Goal: Information Seeking & Learning: Learn about a topic

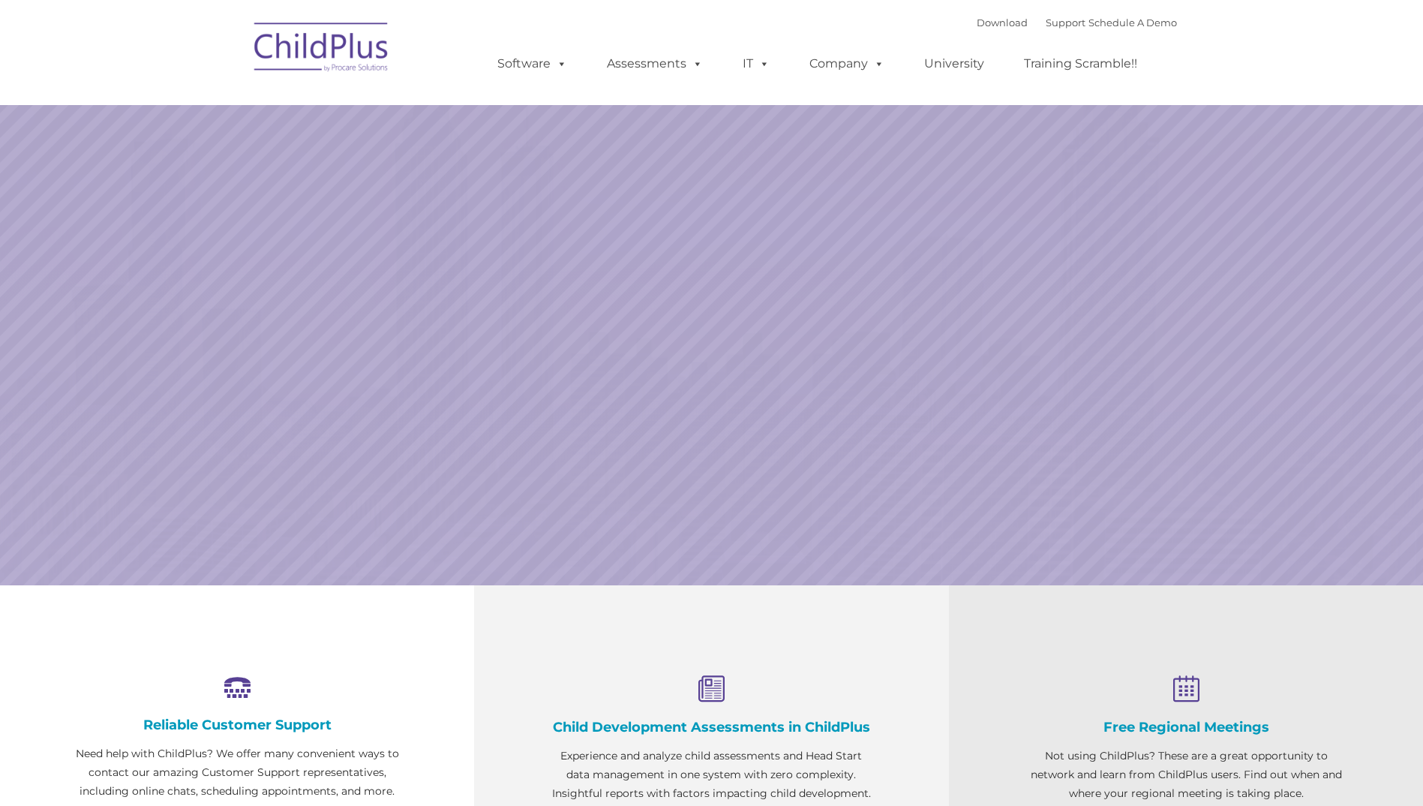
select select "MEDIUM"
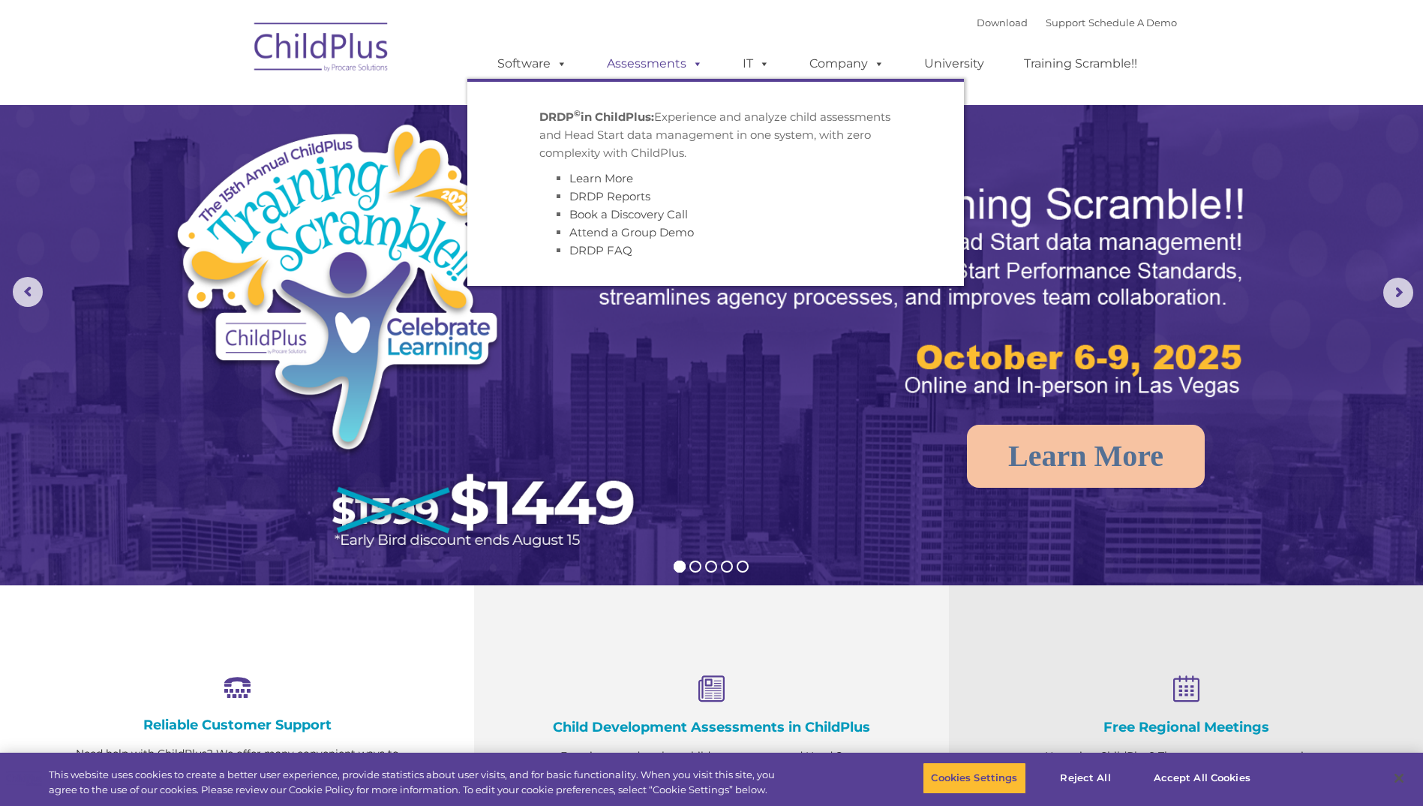
click at [695, 56] on span at bounding box center [695, 63] width 17 height 14
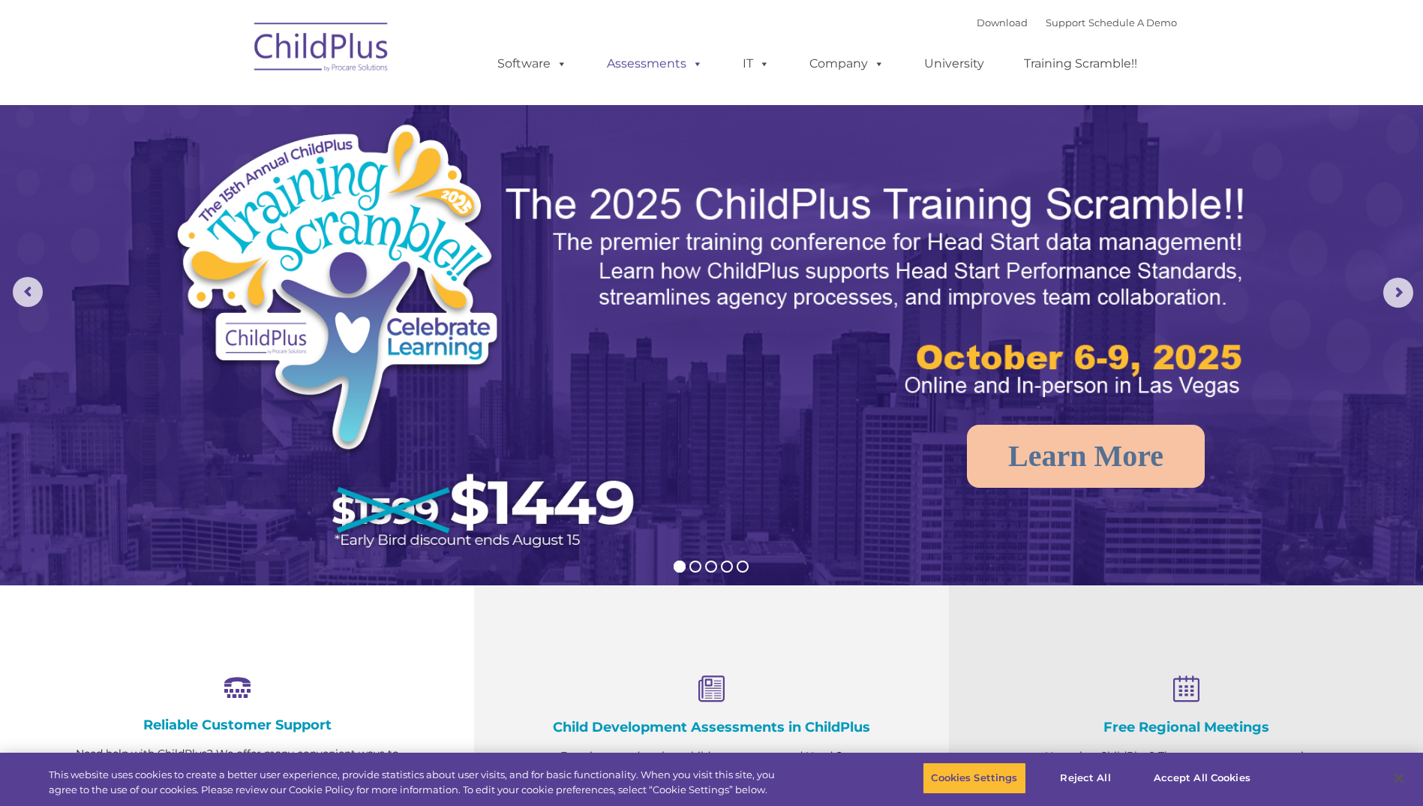
click at [695, 56] on span at bounding box center [695, 63] width 17 height 14
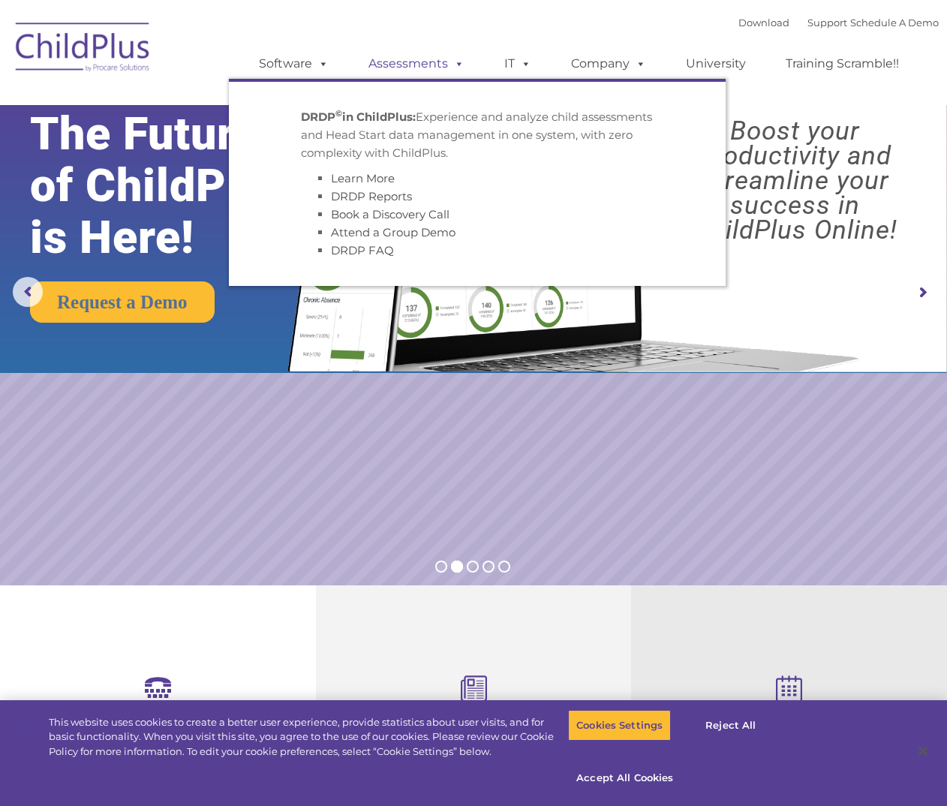
click at [451, 56] on span at bounding box center [456, 63] width 17 height 14
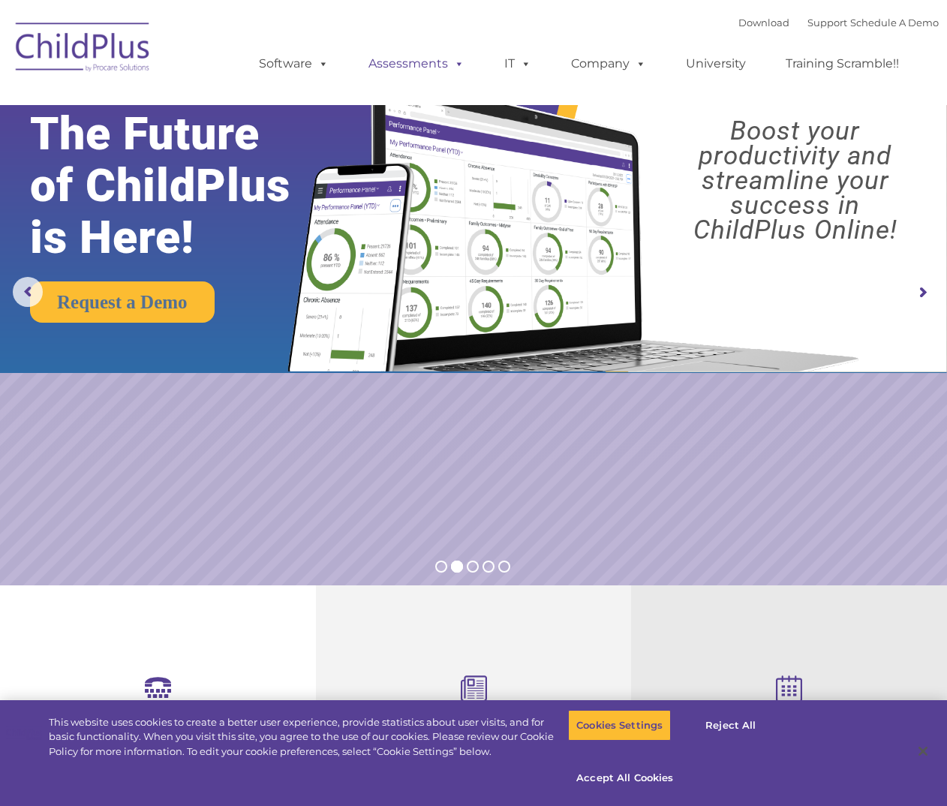
click at [452, 62] on span at bounding box center [456, 63] width 17 height 14
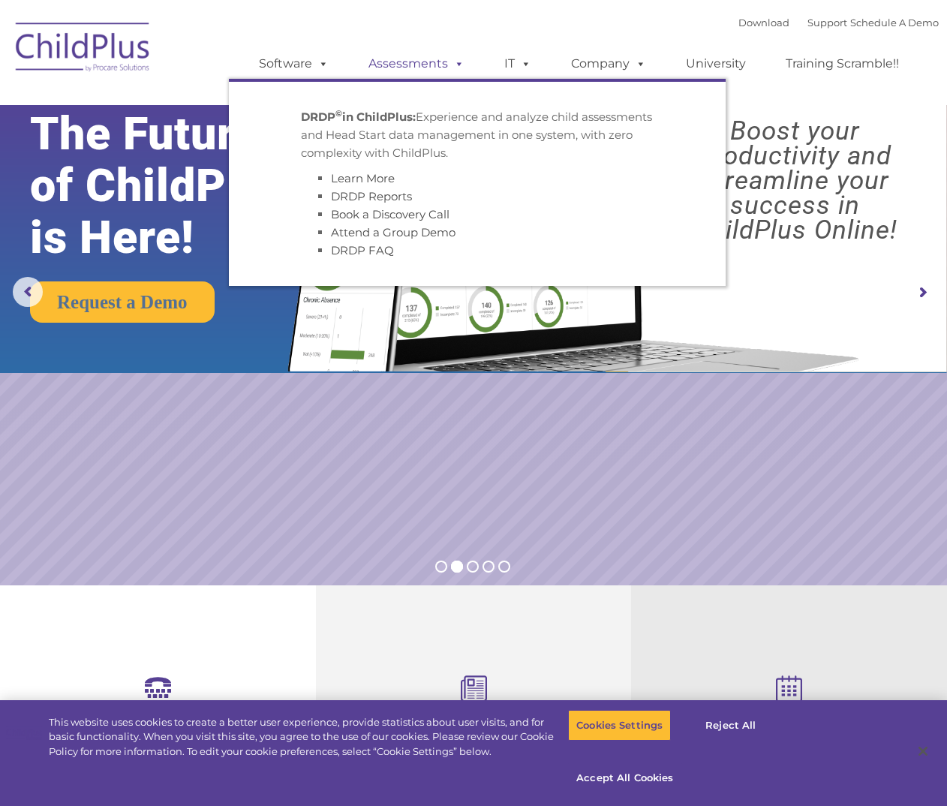
click at [454, 66] on span at bounding box center [456, 63] width 17 height 14
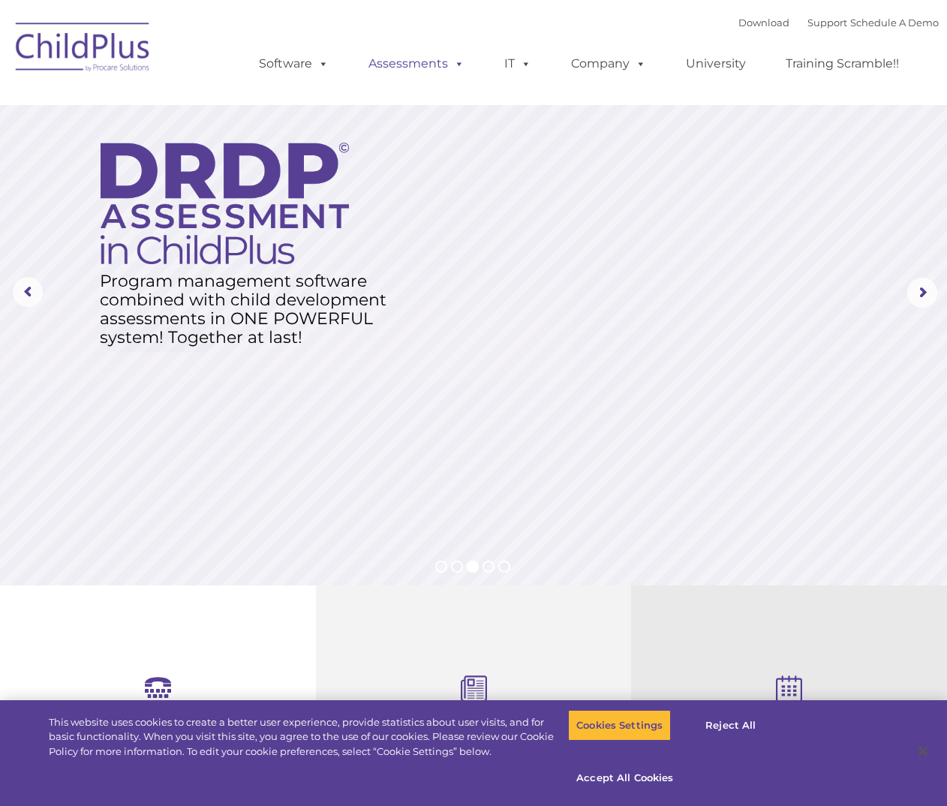
click at [455, 63] on span at bounding box center [456, 63] width 17 height 14
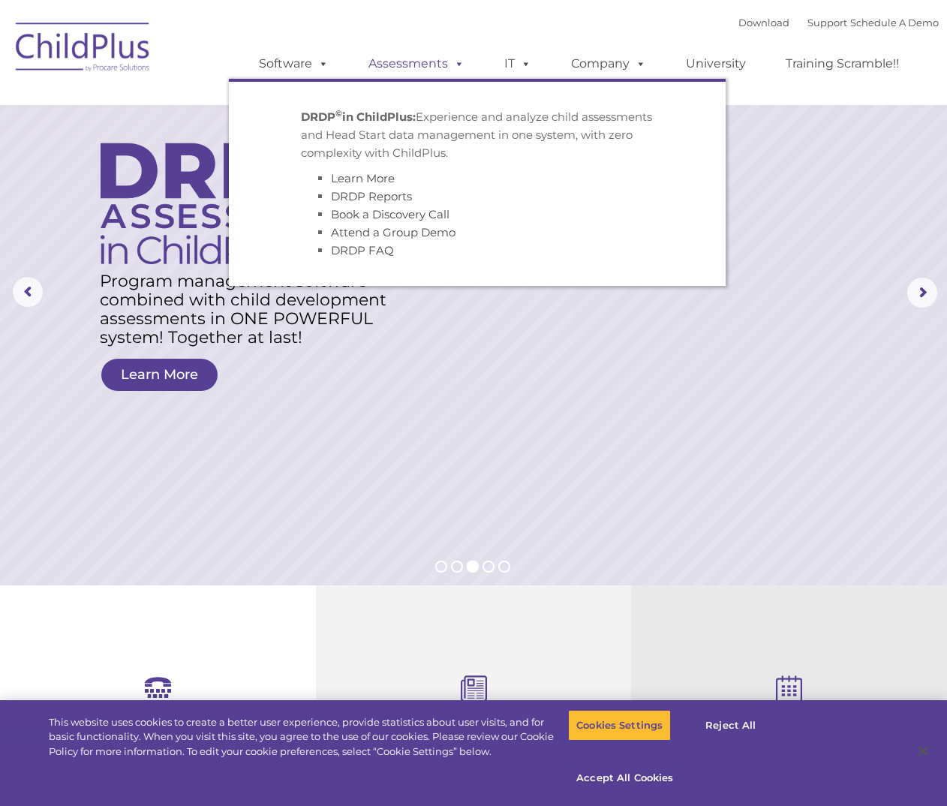
click at [458, 62] on span at bounding box center [456, 63] width 17 height 14
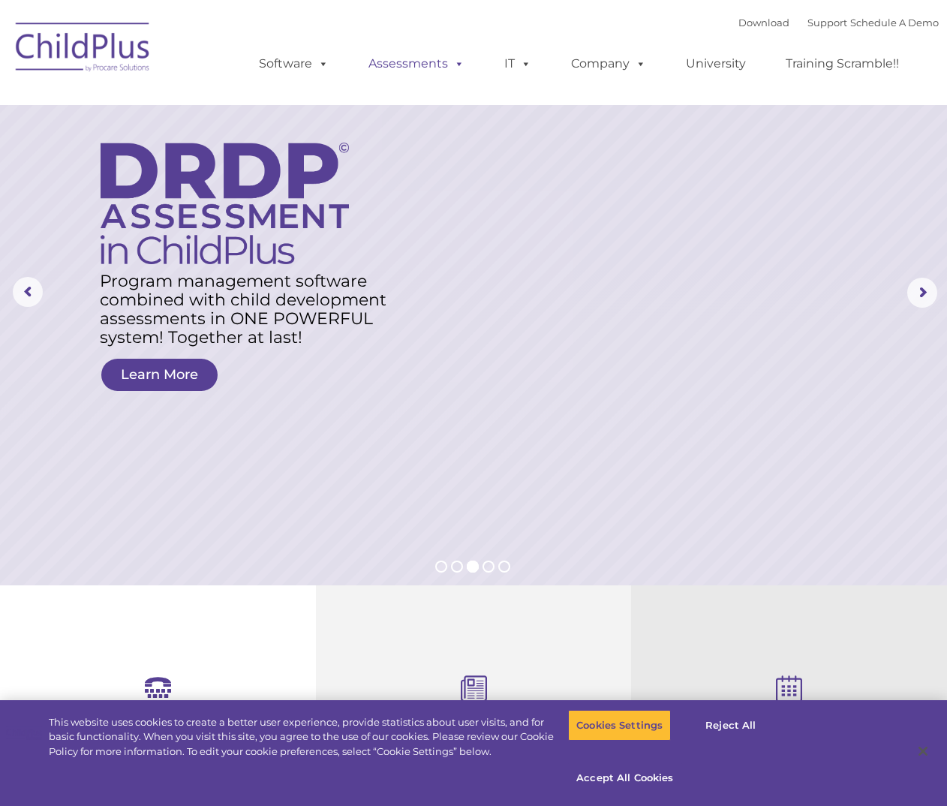
click at [458, 62] on span at bounding box center [456, 63] width 17 height 14
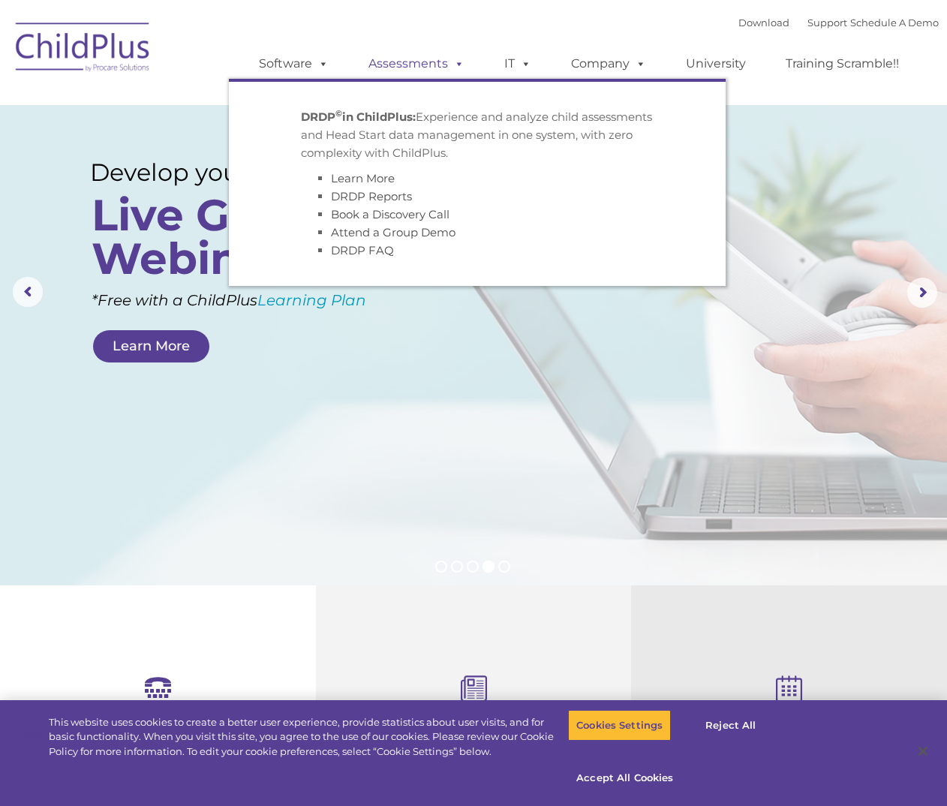
click at [454, 66] on span at bounding box center [456, 63] width 17 height 14
click at [456, 65] on span at bounding box center [456, 63] width 17 height 14
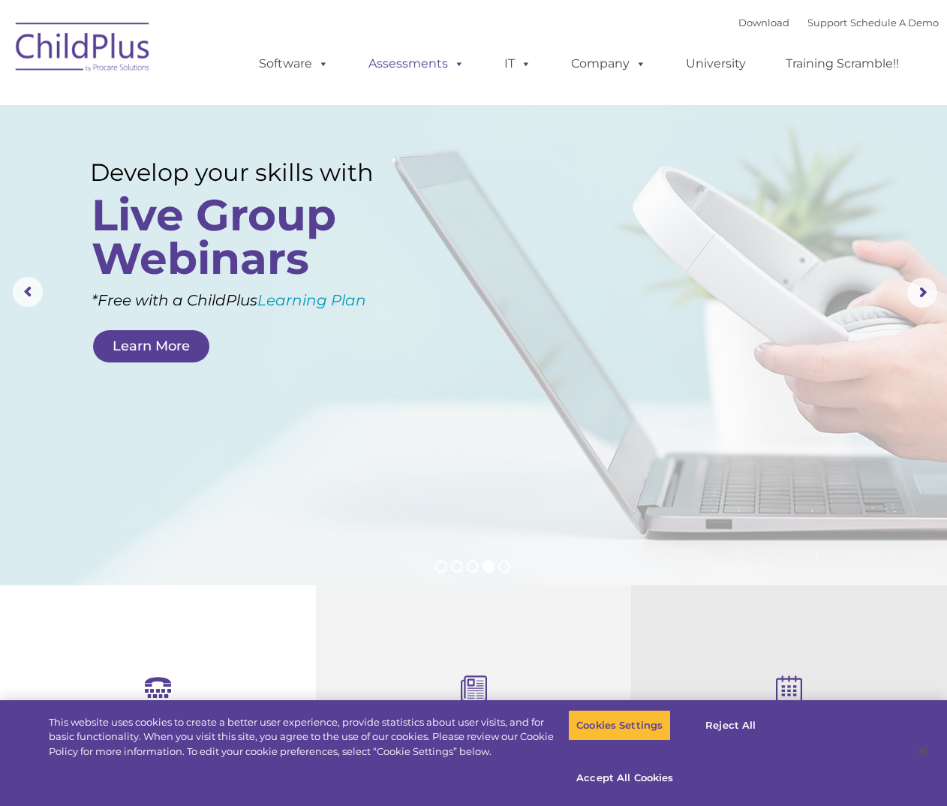
click at [456, 65] on span at bounding box center [456, 63] width 17 height 14
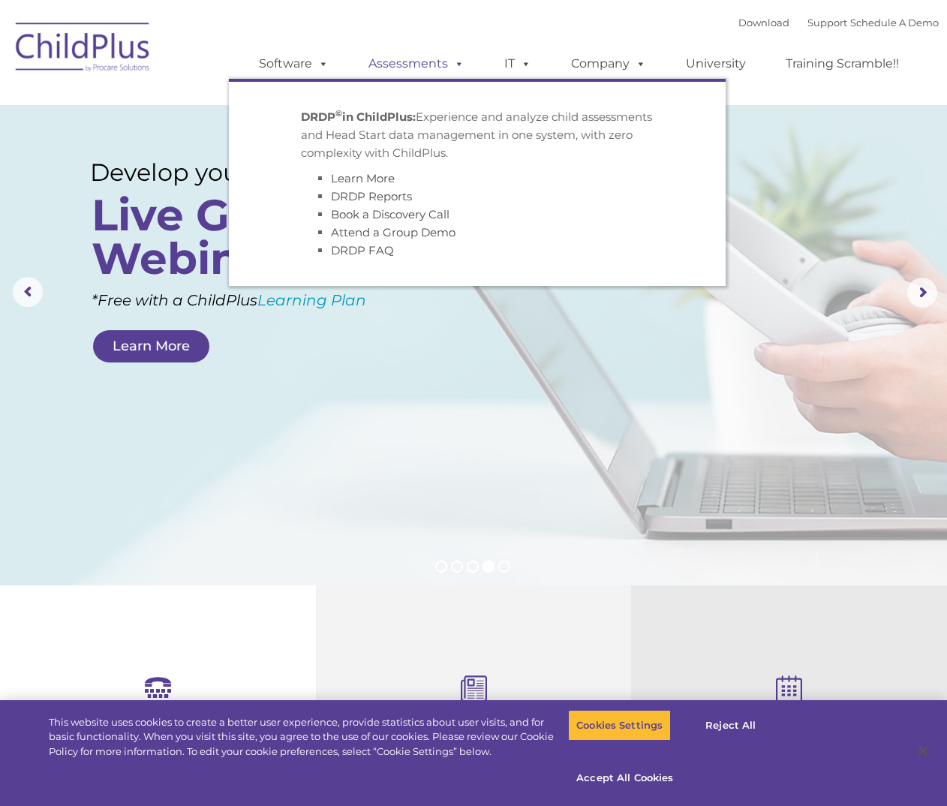
click at [454, 68] on span at bounding box center [456, 63] width 17 height 14
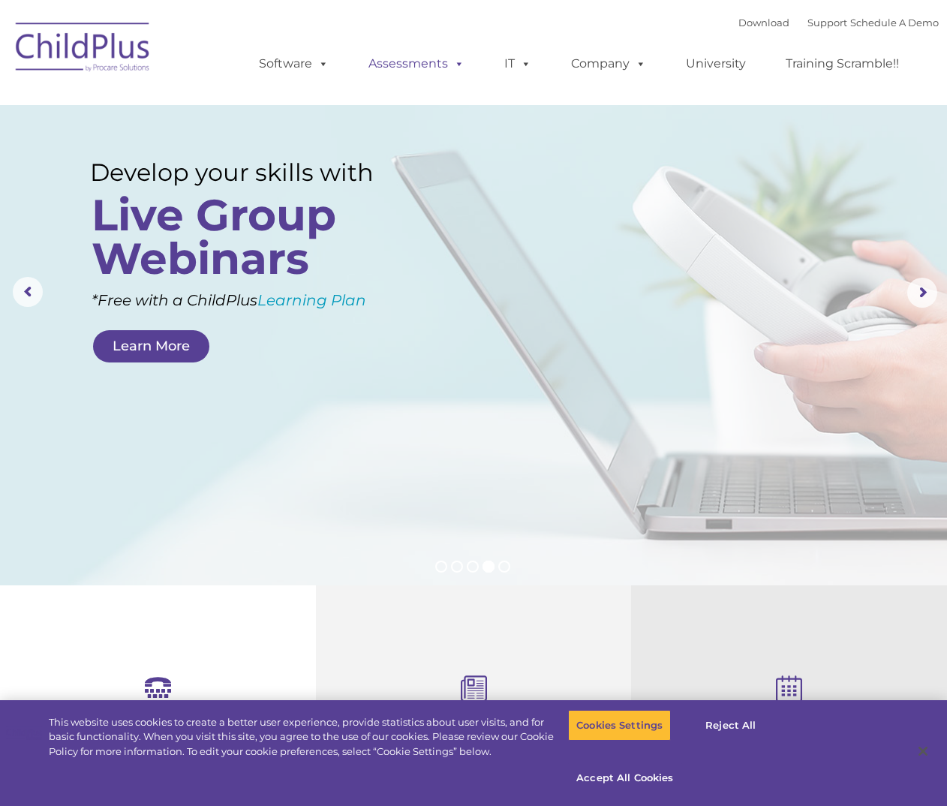
click at [449, 63] on span at bounding box center [456, 63] width 17 height 14
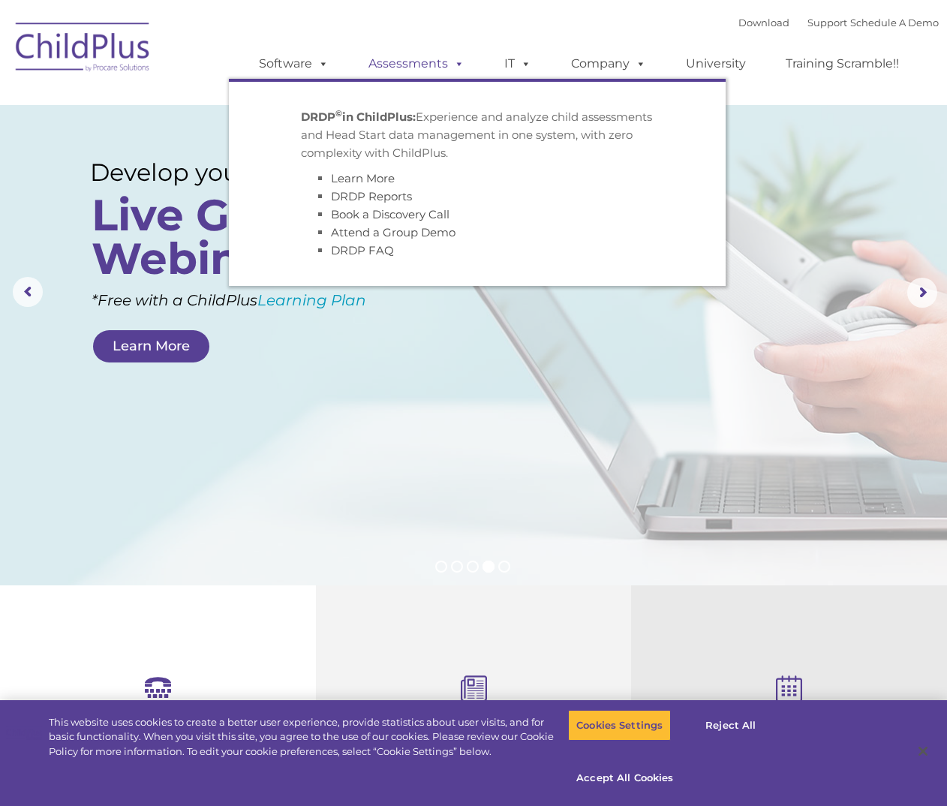
click at [426, 60] on link "Assessments" at bounding box center [416, 64] width 126 height 30
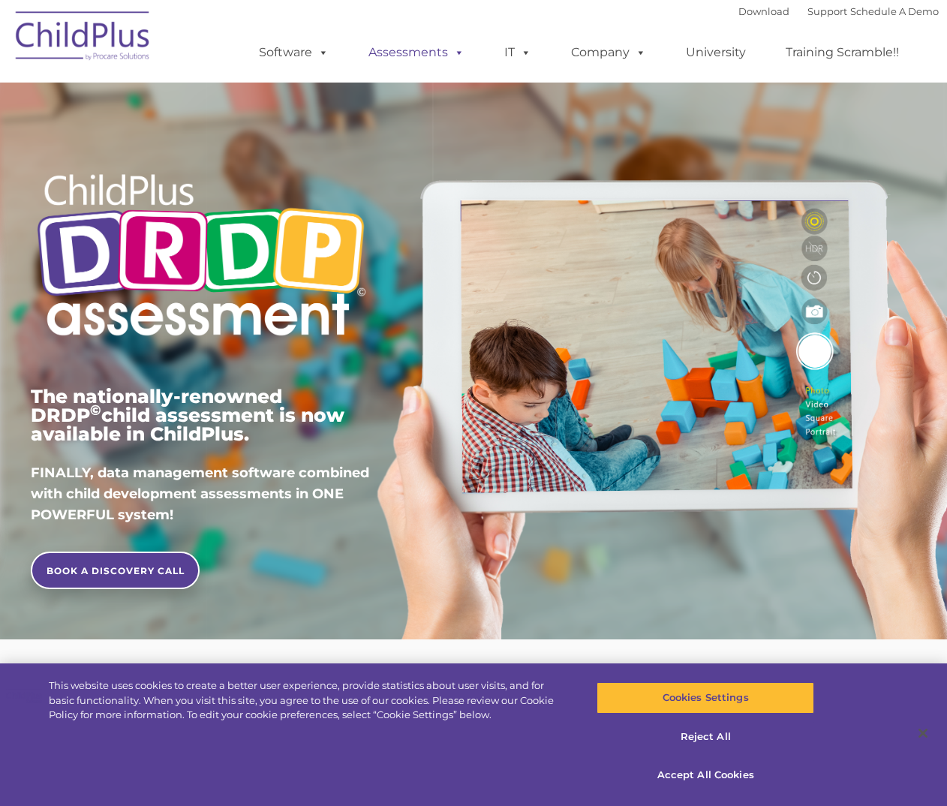
drag, startPoint x: 0, startPoint y: 0, endPoint x: 431, endPoint y: 41, distance: 432.7
click at [431, 41] on link "Assessments" at bounding box center [416, 53] width 126 height 30
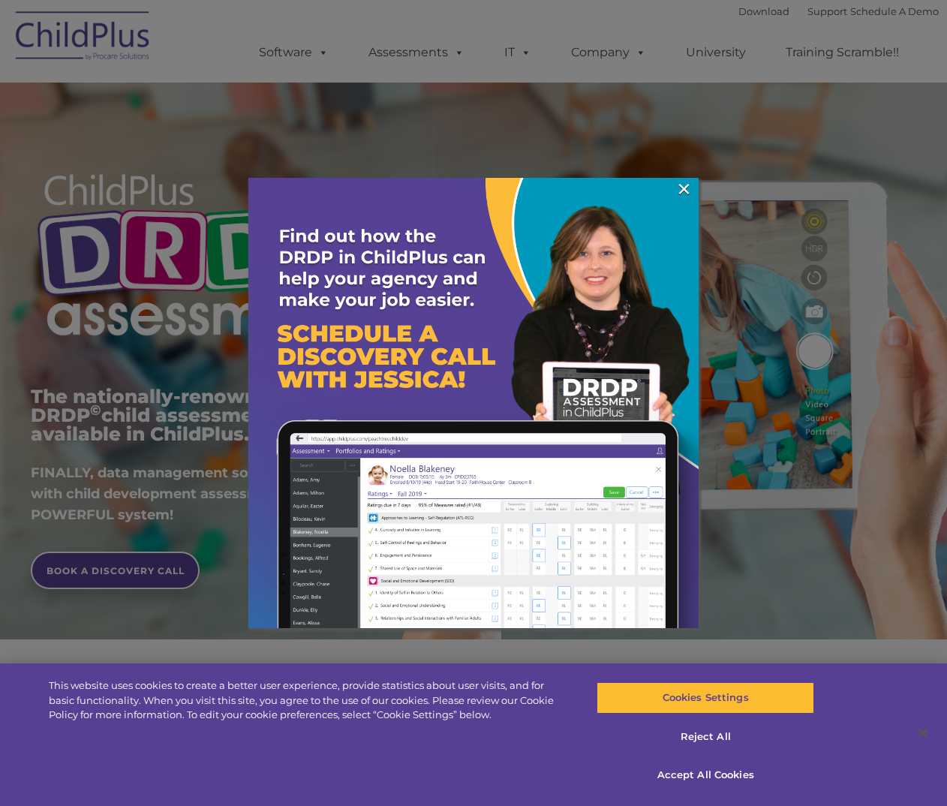
click at [672, 187] on img at bounding box center [473, 403] width 450 height 450
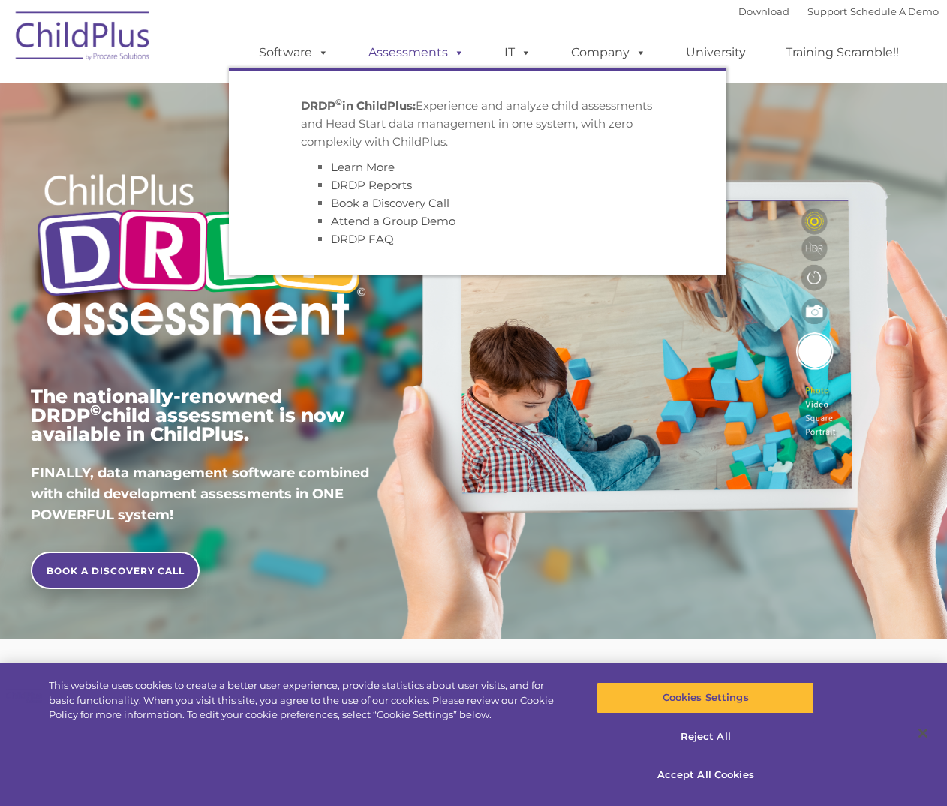
click at [460, 56] on span at bounding box center [456, 52] width 17 height 14
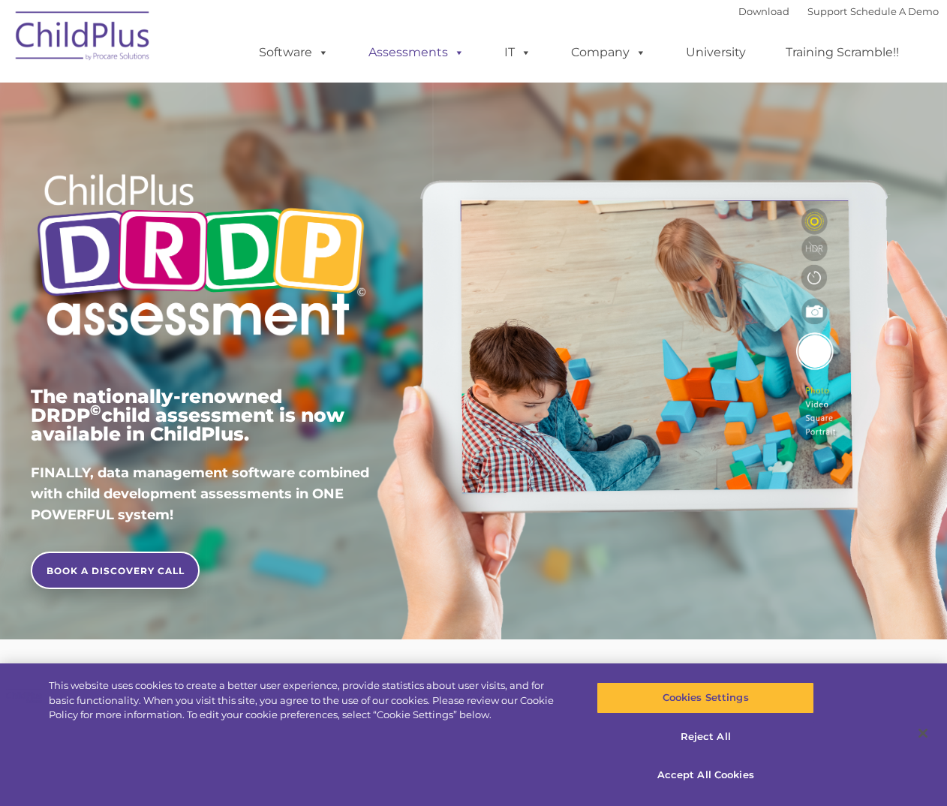
drag, startPoint x: 464, startPoint y: 51, endPoint x: 444, endPoint y: 53, distance: 20.3
click at [444, 53] on link "Assessments" at bounding box center [416, 53] width 126 height 30
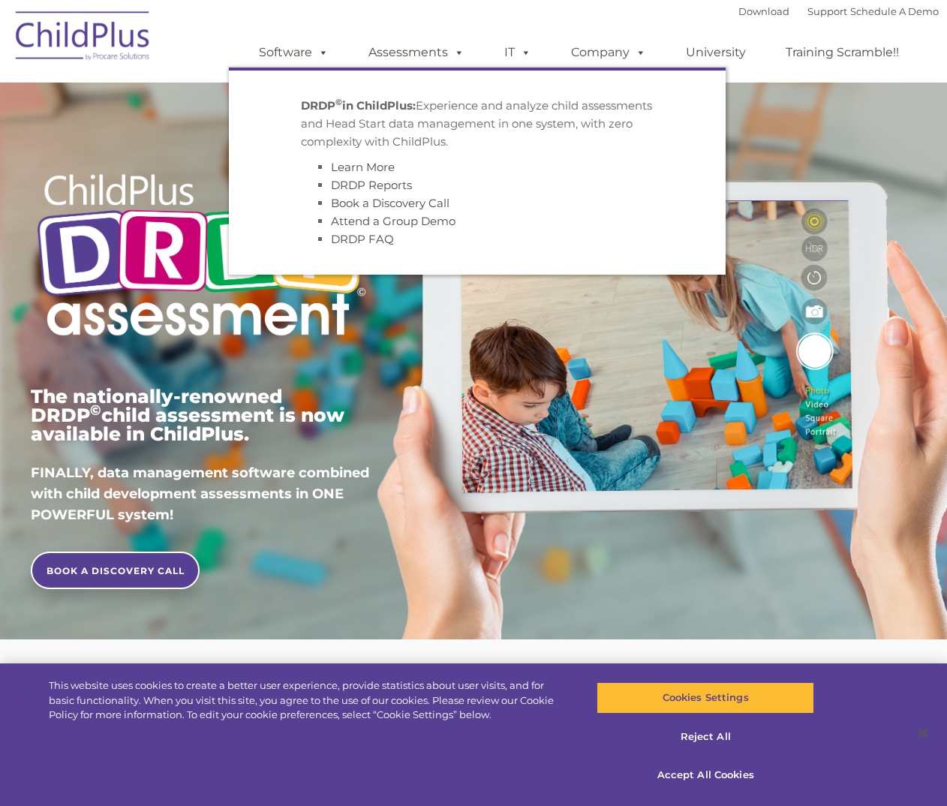
click at [63, 38] on img at bounding box center [83, 38] width 150 height 75
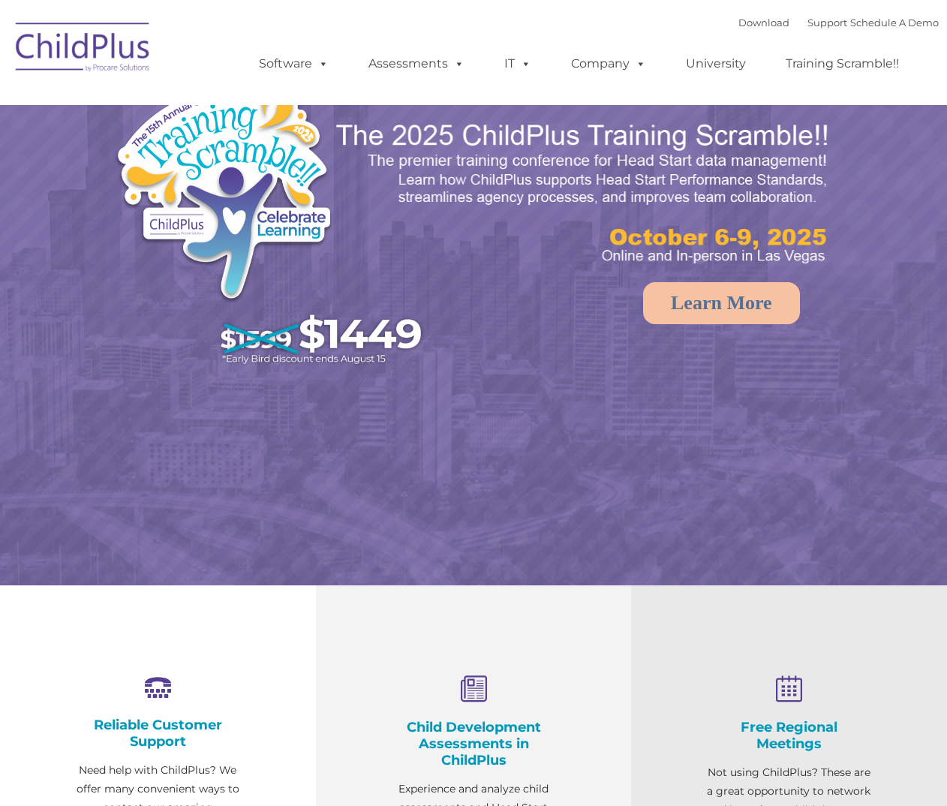
select select "MEDIUM"
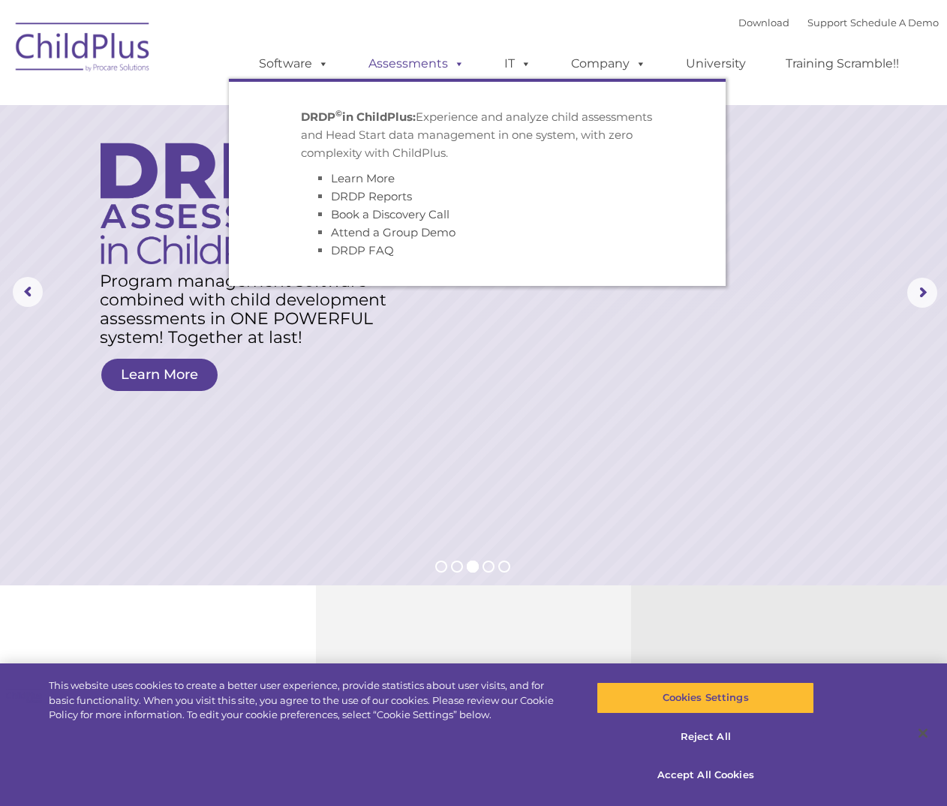
click at [463, 62] on span at bounding box center [456, 63] width 17 height 14
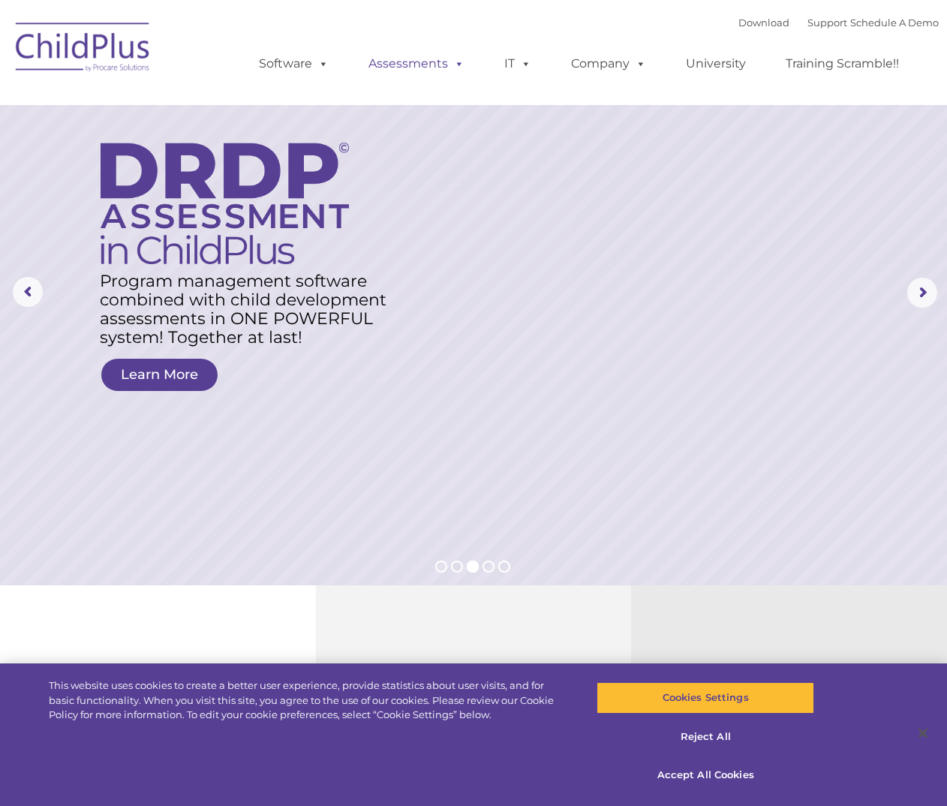
click at [458, 59] on span at bounding box center [456, 63] width 17 height 14
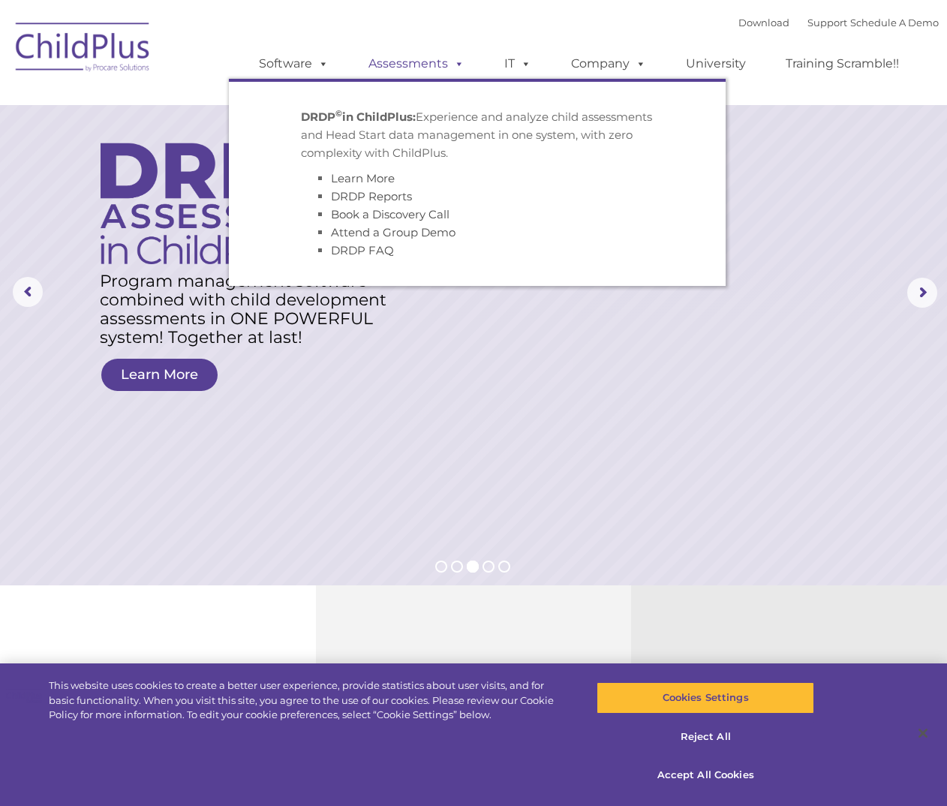
click at [461, 61] on span at bounding box center [456, 63] width 17 height 14
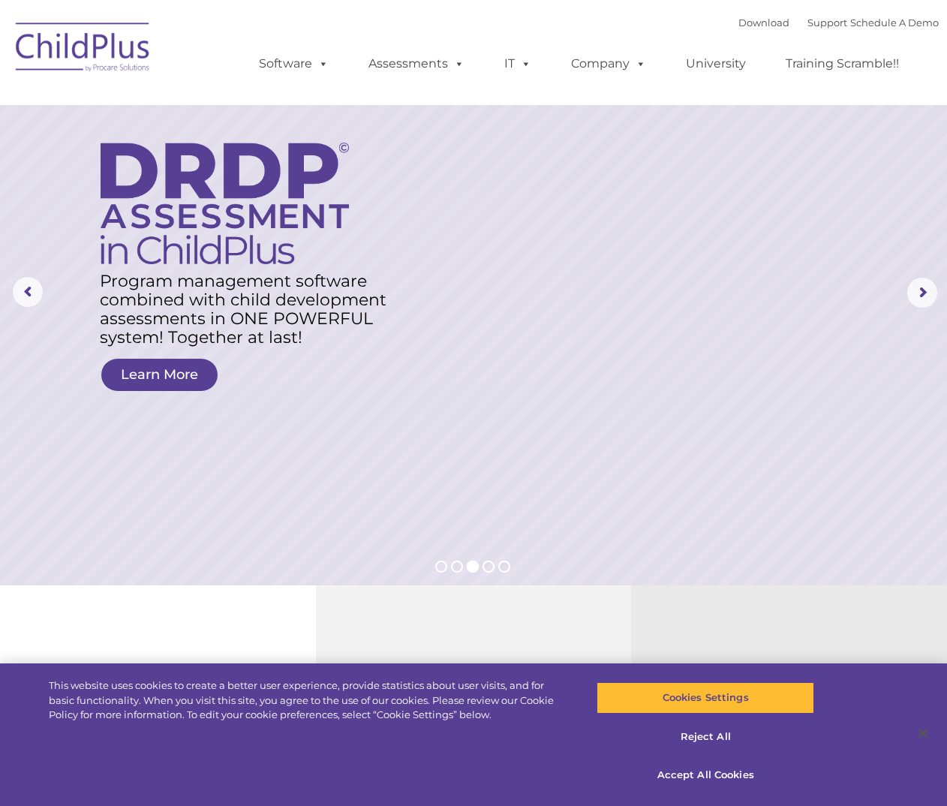
drag, startPoint x: 458, startPoint y: 60, endPoint x: 408, endPoint y: 47, distance: 52.1
click at [408, 47] on ul "Software ChildPlus: The original and most widely-used Head Start data managemen…" at bounding box center [584, 64] width 710 height 60
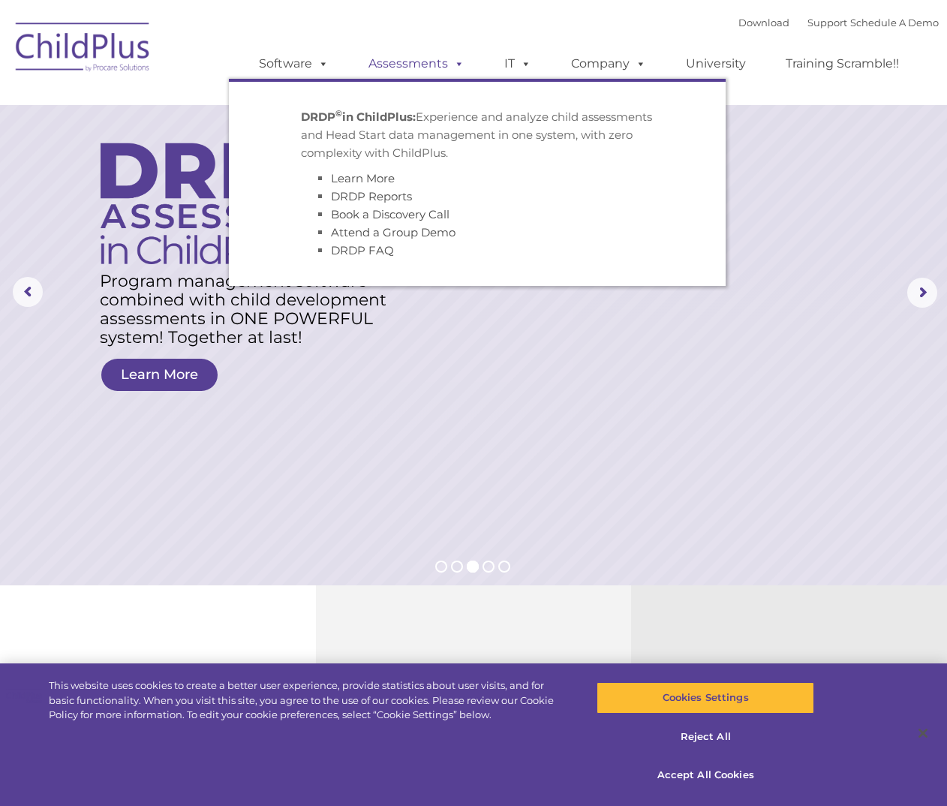
click at [455, 62] on span at bounding box center [456, 63] width 17 height 14
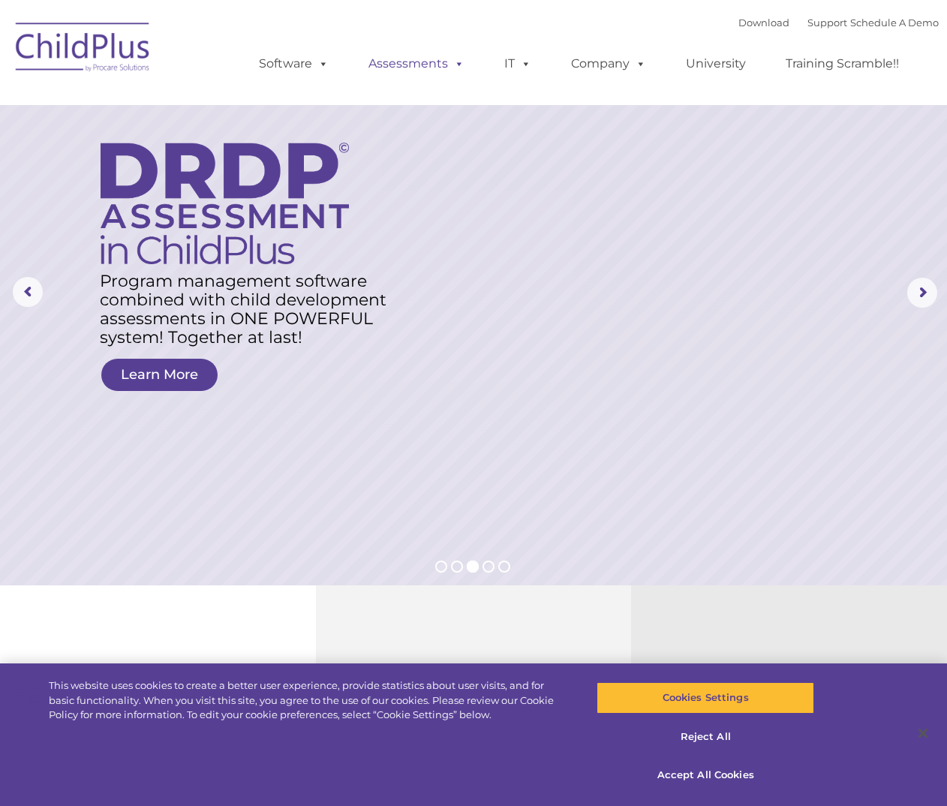
drag, startPoint x: 455, startPoint y: 62, endPoint x: 416, endPoint y: 73, distance: 39.7
click at [416, 73] on link "Assessments" at bounding box center [416, 64] width 126 height 30
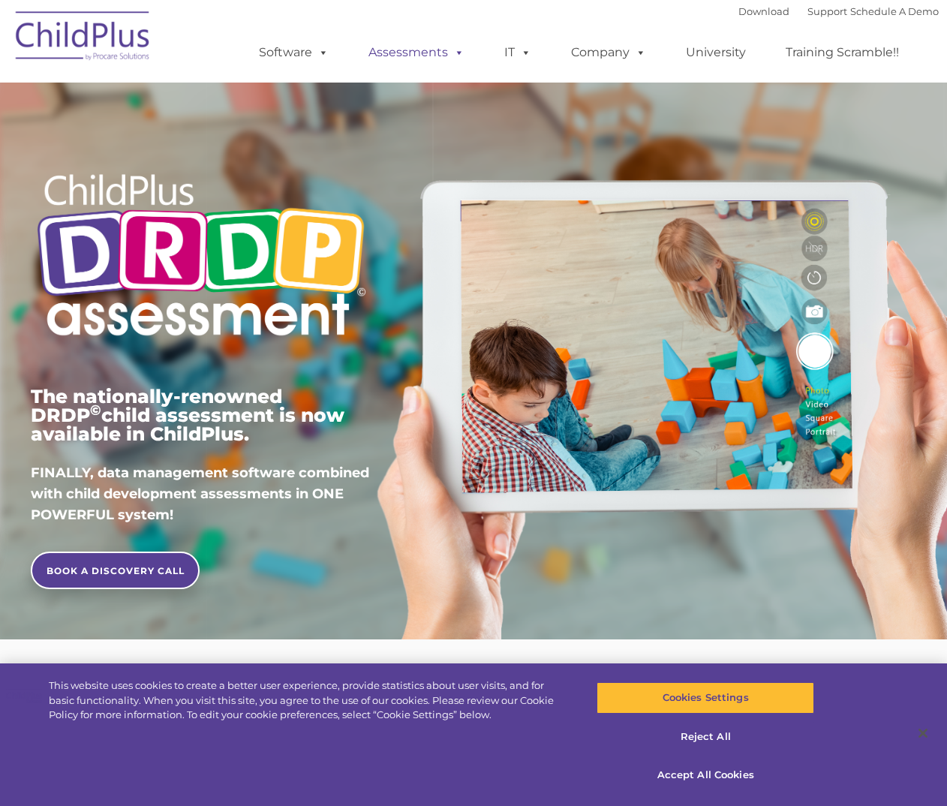
click at [463, 50] on span at bounding box center [456, 52] width 17 height 14
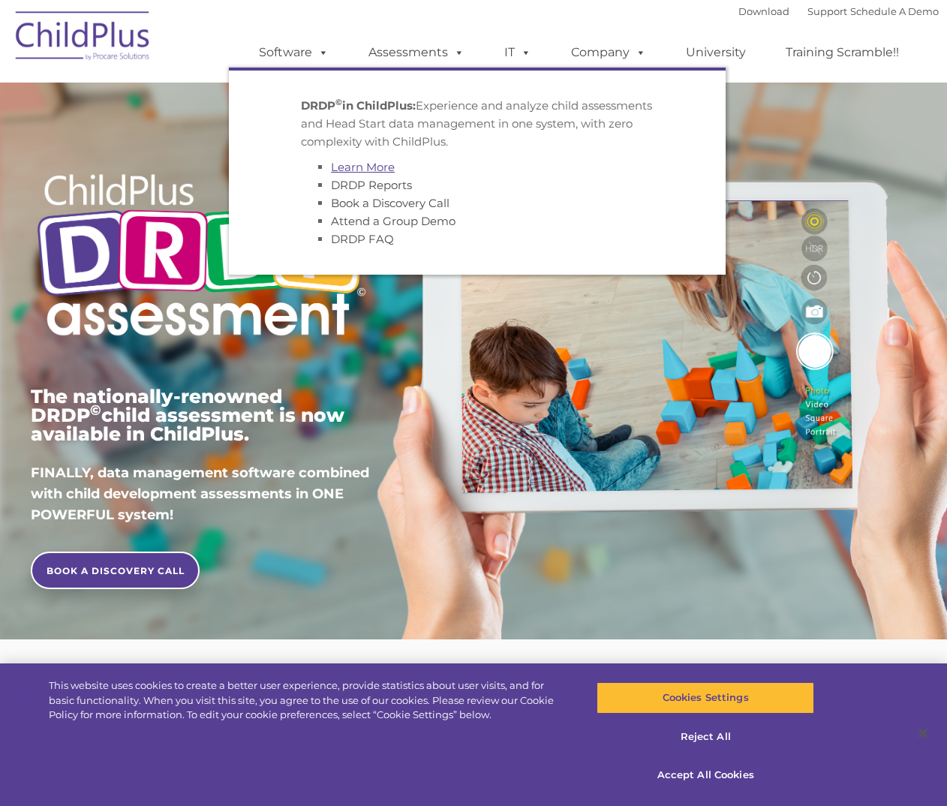
click at [380, 161] on link "Learn More" at bounding box center [363, 167] width 64 height 14
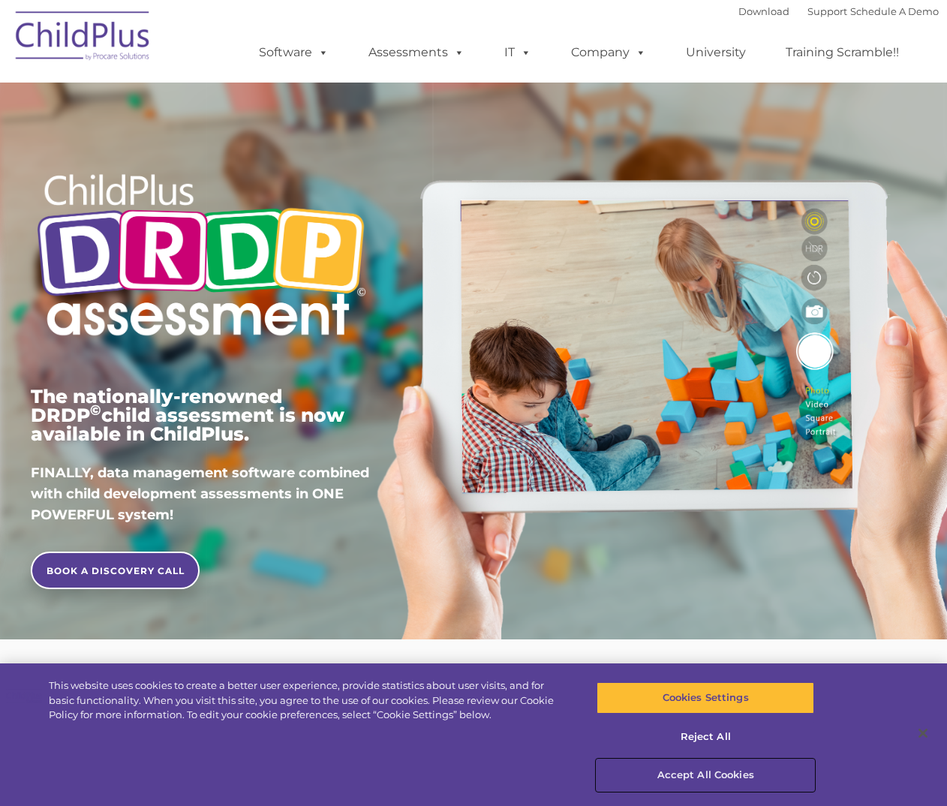
click at [710, 771] on button "Accept All Cookies" at bounding box center [706, 775] width 218 height 32
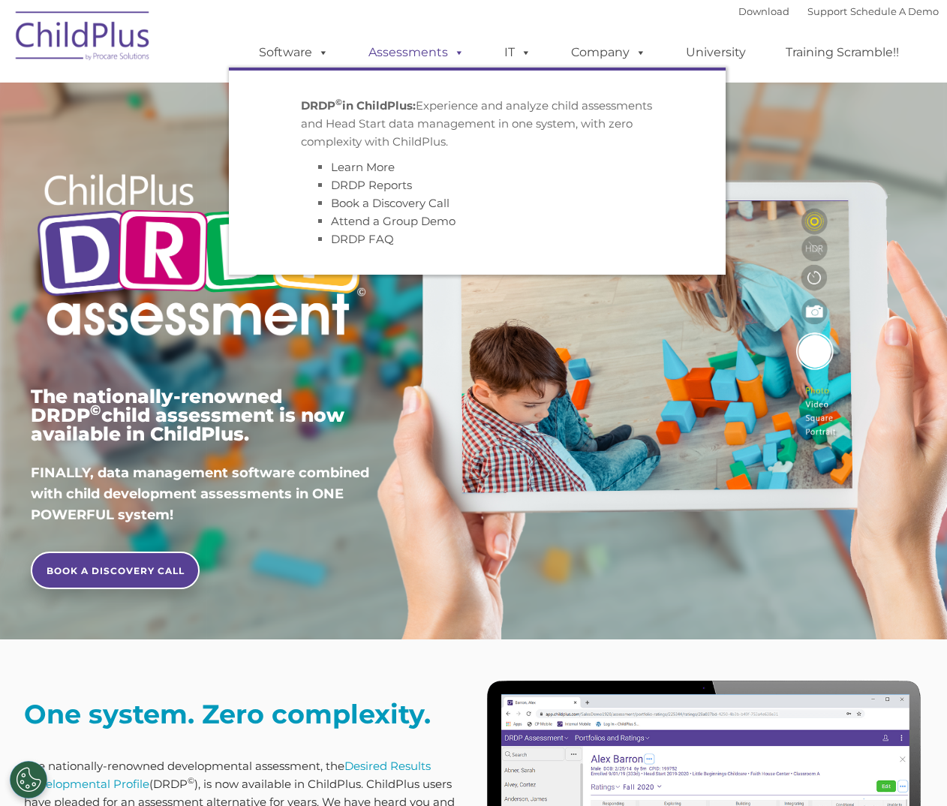
click at [449, 46] on span at bounding box center [456, 52] width 17 height 14
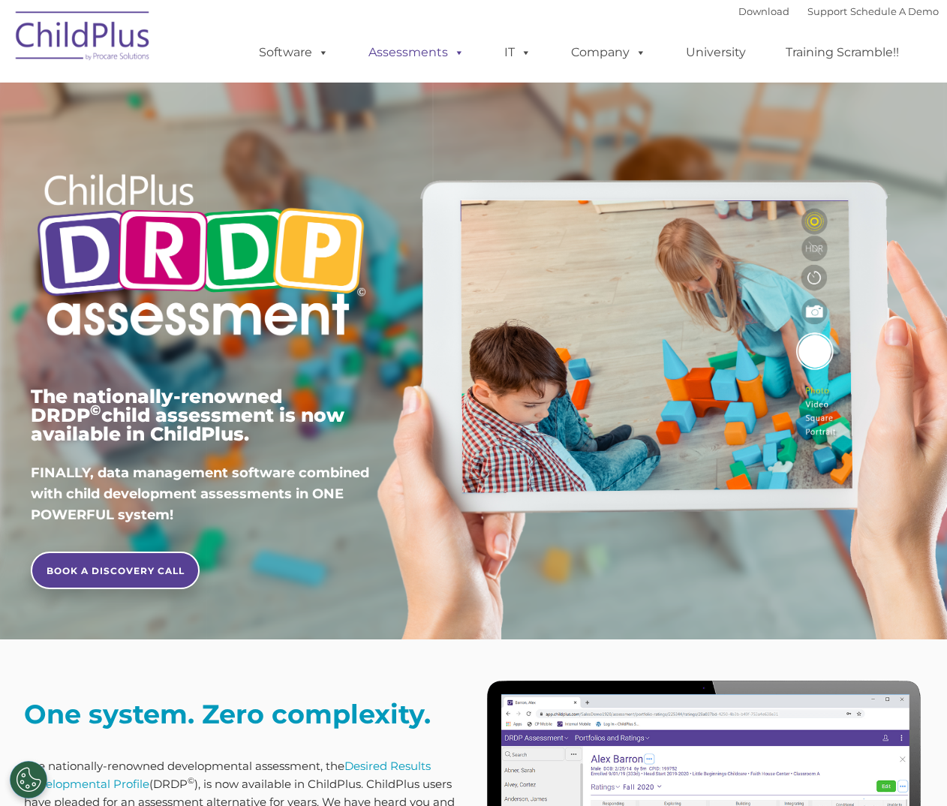
click at [425, 49] on link "Assessments" at bounding box center [416, 53] width 126 height 30
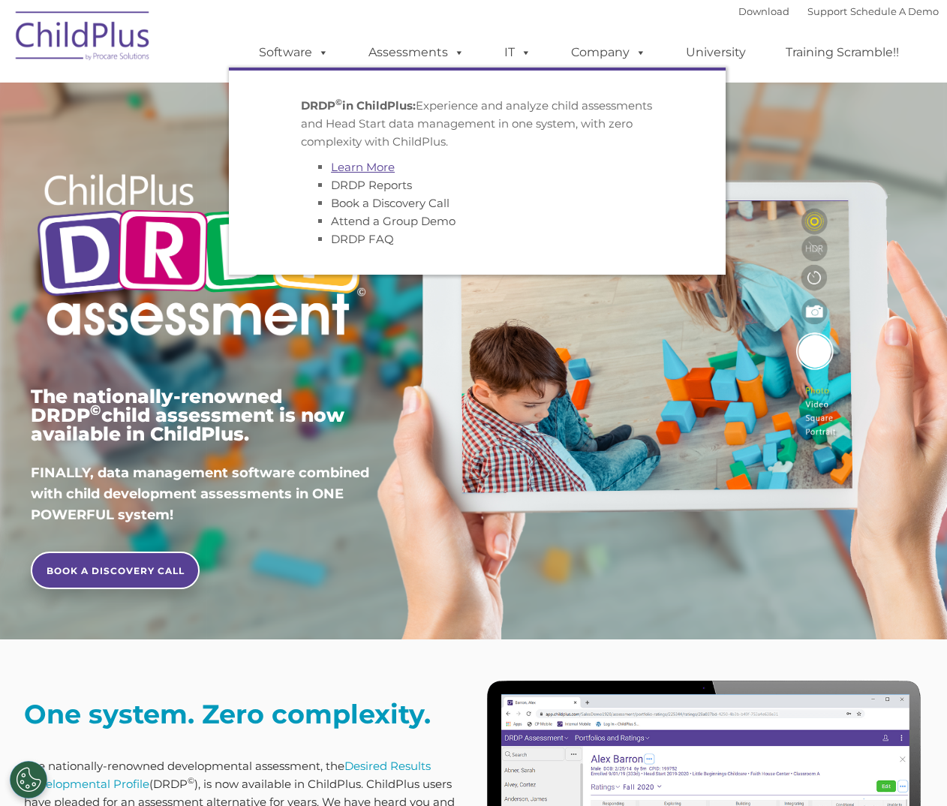
click at [369, 161] on link "Learn More" at bounding box center [363, 167] width 64 height 14
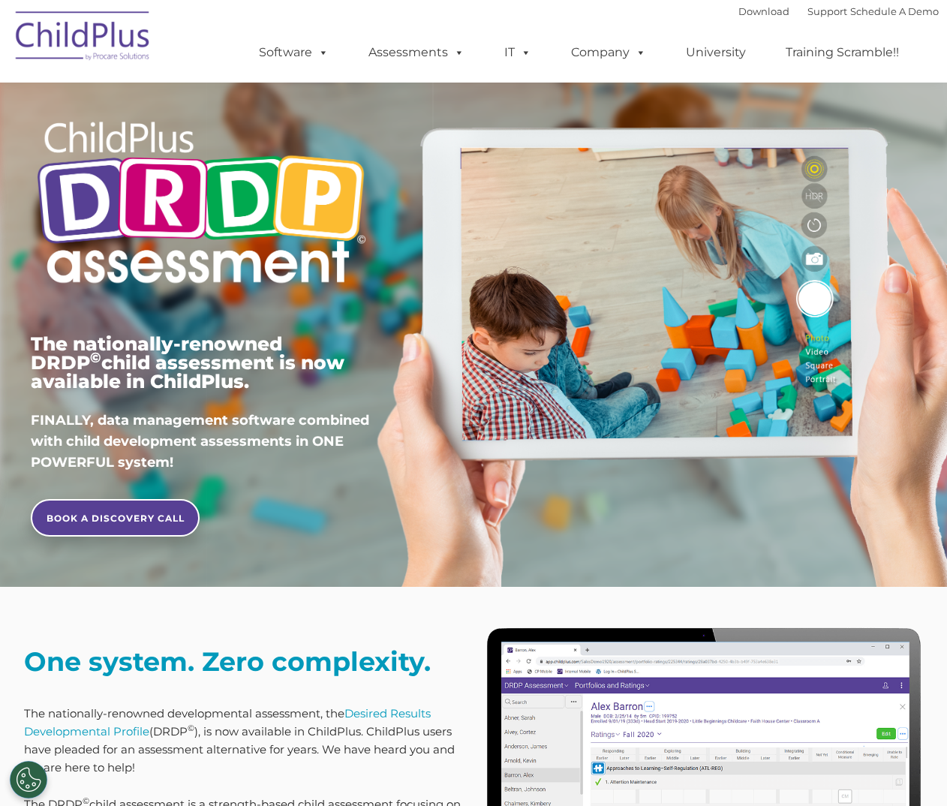
scroll to position [386, 0]
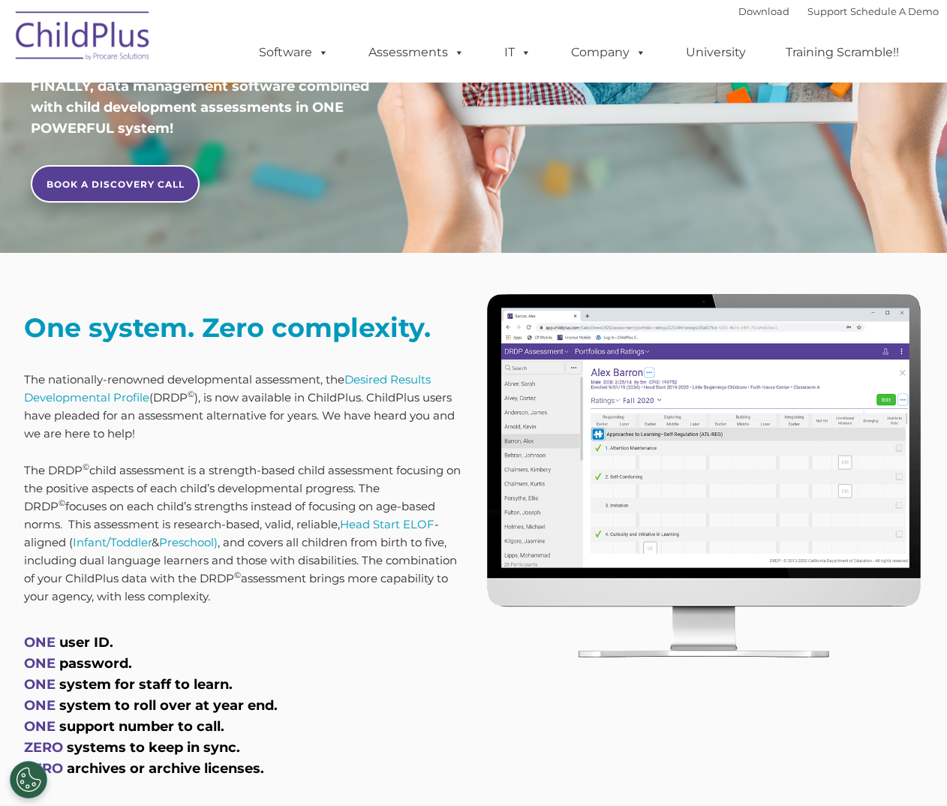
click at [132, 302] on div "One system. Zero complexity. The nationally-renowned developmental assessment, …" at bounding box center [243, 548] width 461 height 513
